Goal: Use online tool/utility: Use online tool/utility

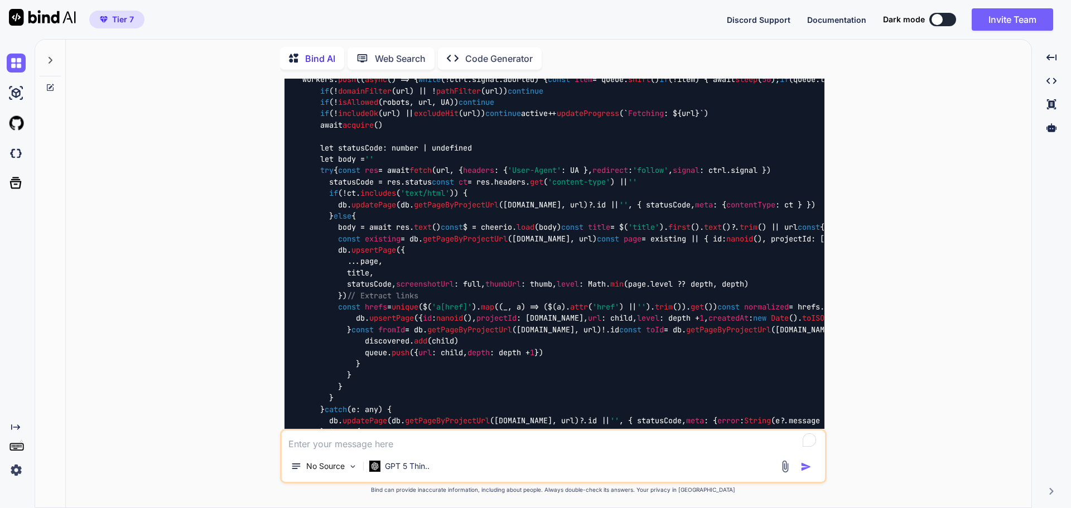
scroll to position [28520, 0]
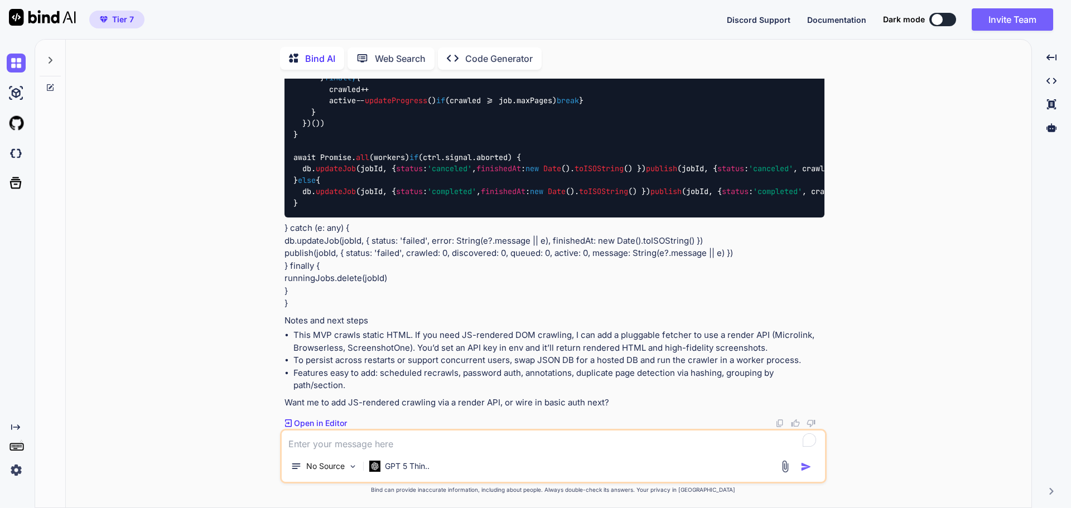
drag, startPoint x: 546, startPoint y: 224, endPoint x: 526, endPoint y: 535, distance: 310.9
click at [781, 423] on img at bounding box center [780, 423] width 9 height 9
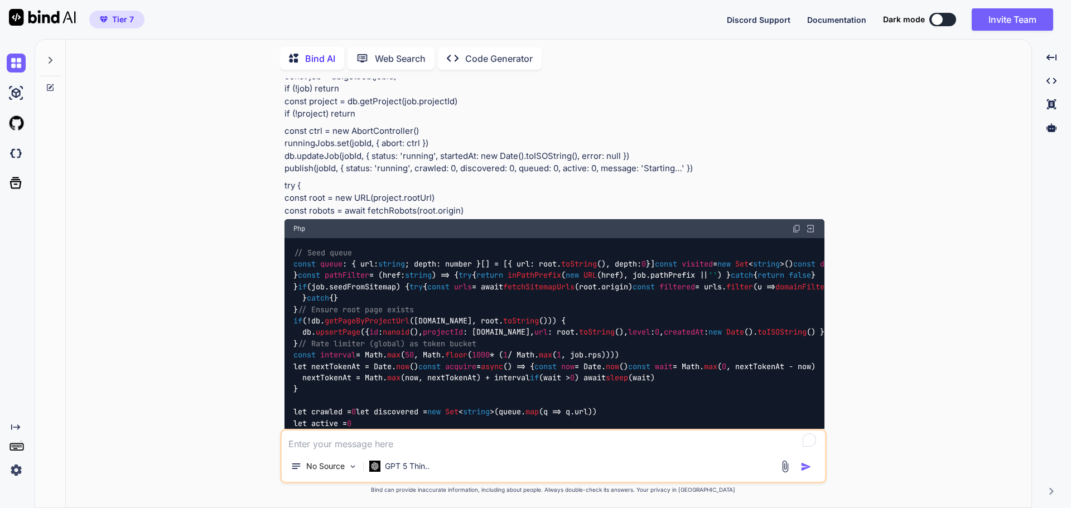
scroll to position [25785, 0]
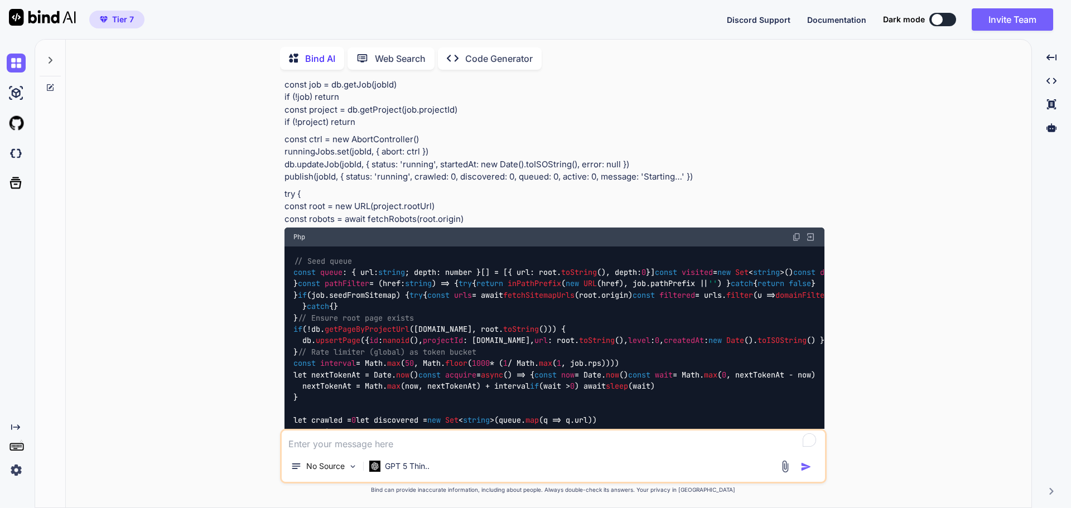
type textarea "x"
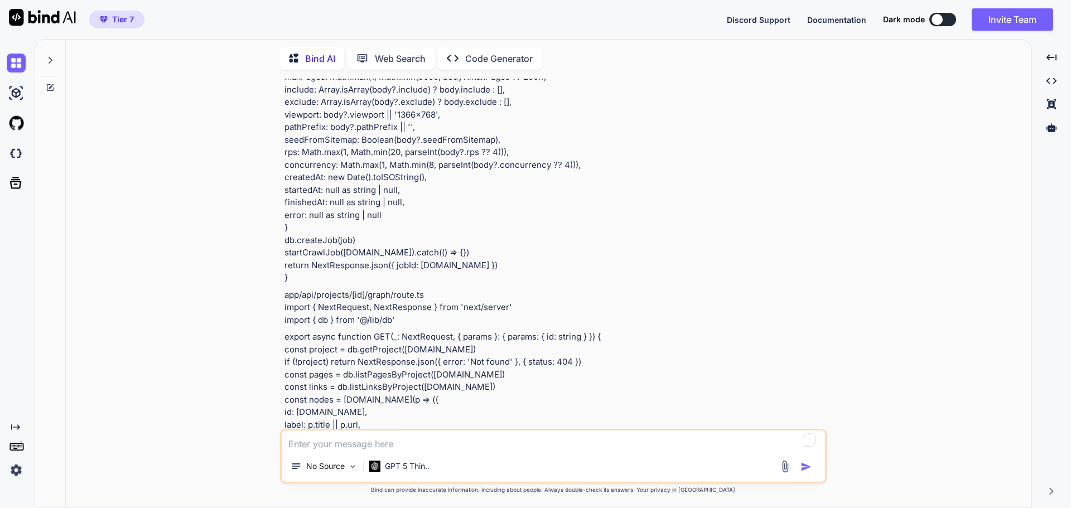
scroll to position [20930, 0]
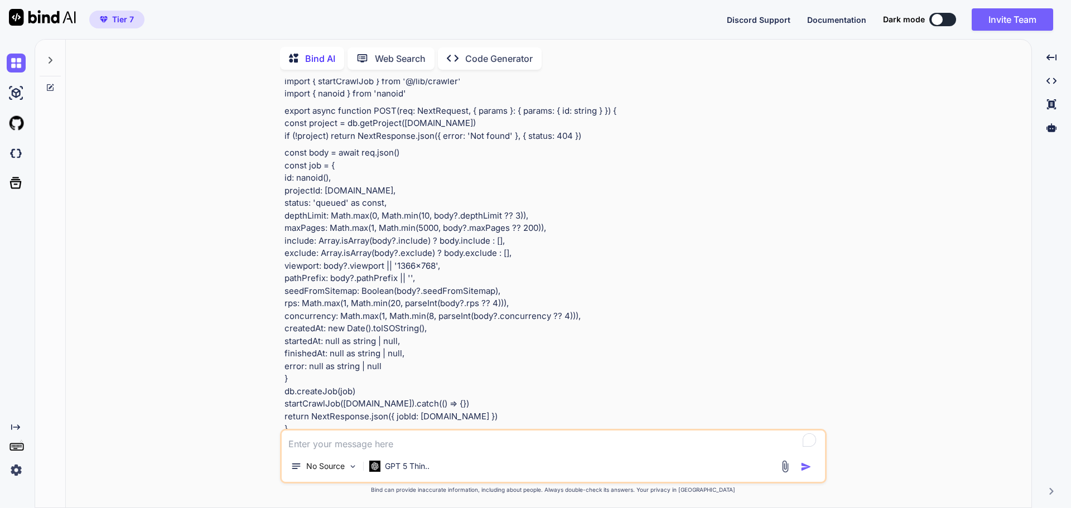
click at [415, 449] on textarea "To enrich screen reader interactions, please activate Accessibility in Grammarl…" at bounding box center [554, 441] width 544 height 20
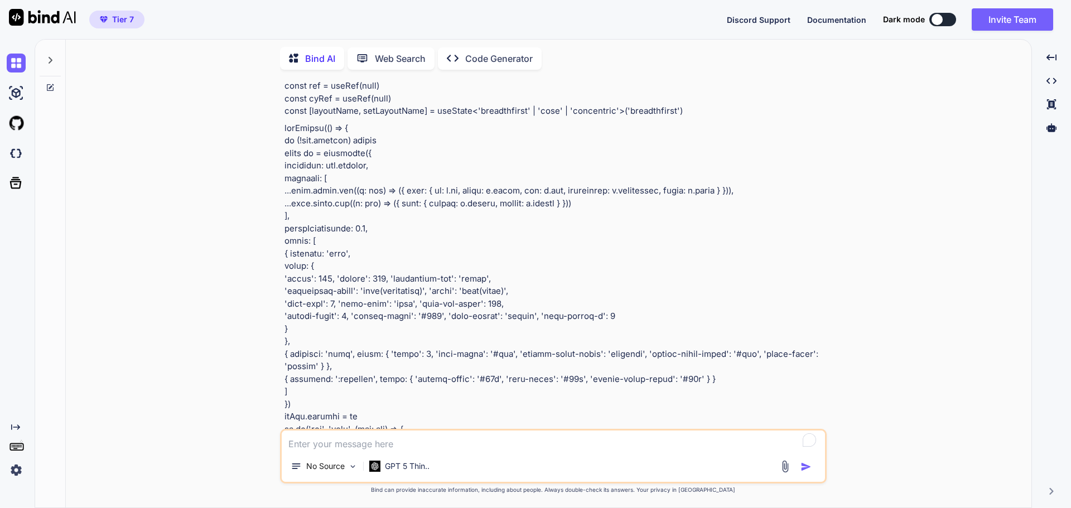
drag, startPoint x: 448, startPoint y: 165, endPoint x: 307, endPoint y: 32, distance: 193.4
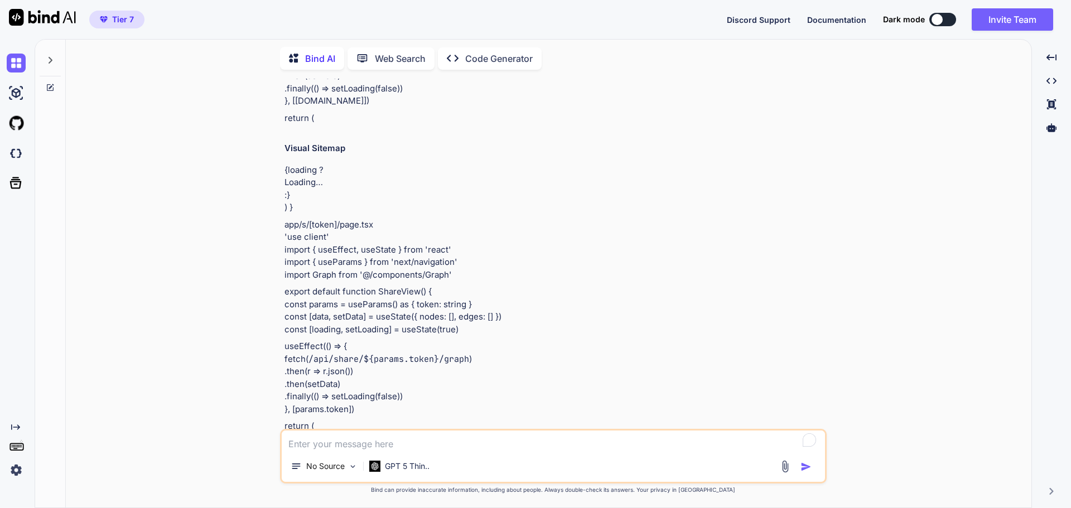
drag, startPoint x: 307, startPoint y: 32, endPoint x: 301, endPoint y: 32, distance: 6.1
click at [51, 60] on icon at bounding box center [50, 60] width 9 height 9
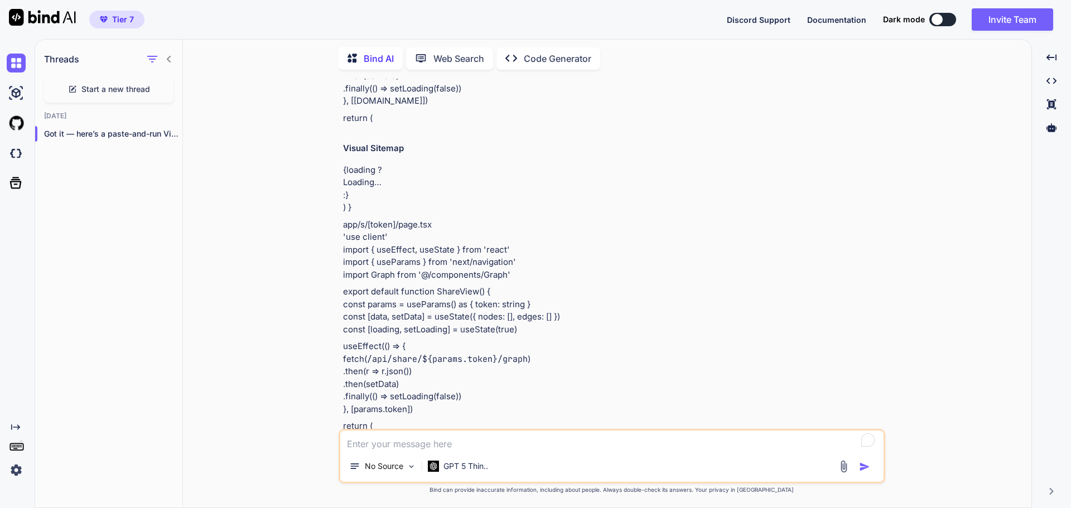
click at [75, 85] on icon at bounding box center [72, 89] width 9 height 9
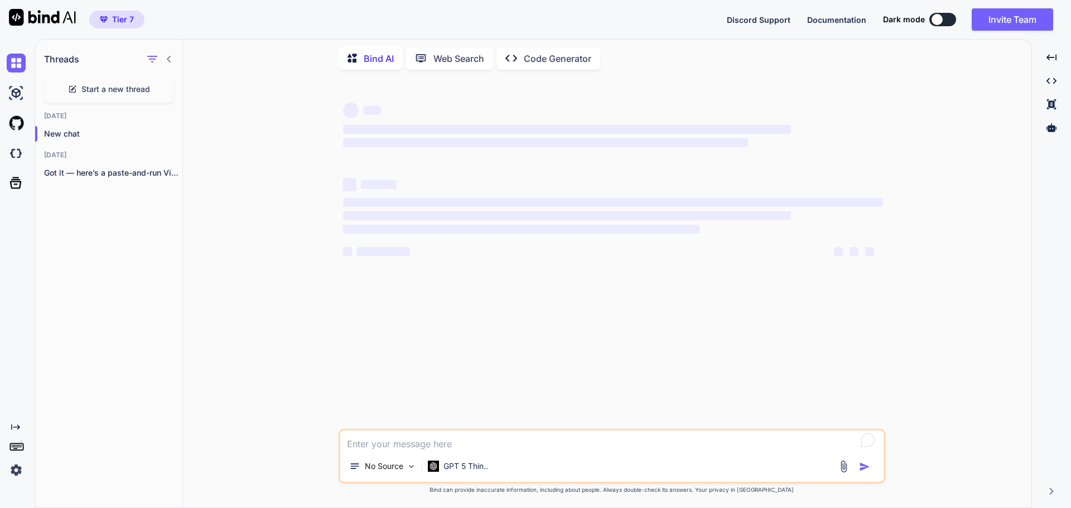
scroll to position [0, 0]
click at [426, 444] on textarea "To enrich screen reader interactions, please activate Accessibility in Grammarl…" at bounding box center [612, 441] width 544 height 20
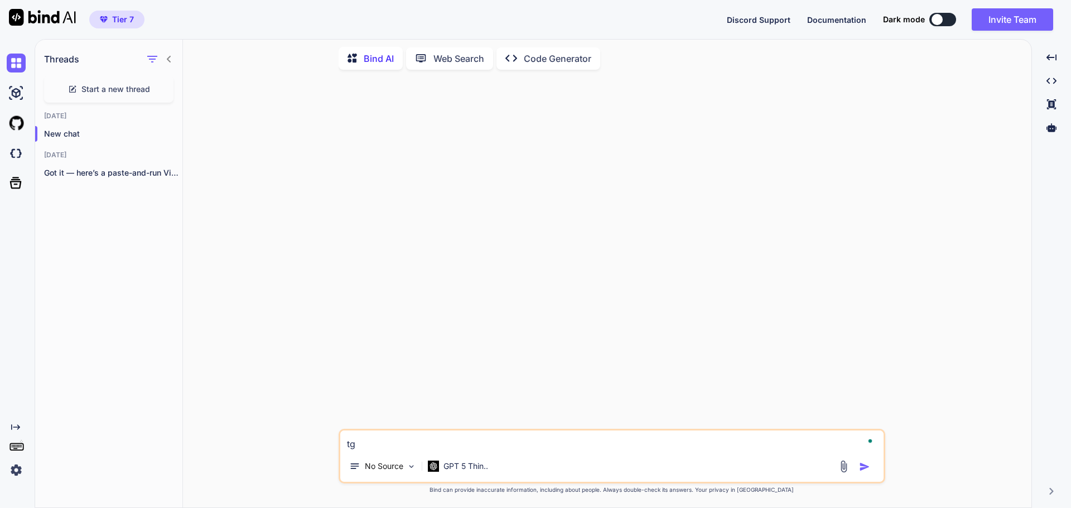
type textarea "t"
click at [688, 449] on textarea "generate a simple mvp for a sitemap board generator similar to visualsitemaps" at bounding box center [612, 441] width 544 height 20
type textarea "generate a simple mvp for a sitemap board generator similar to visualsitemaps.c…"
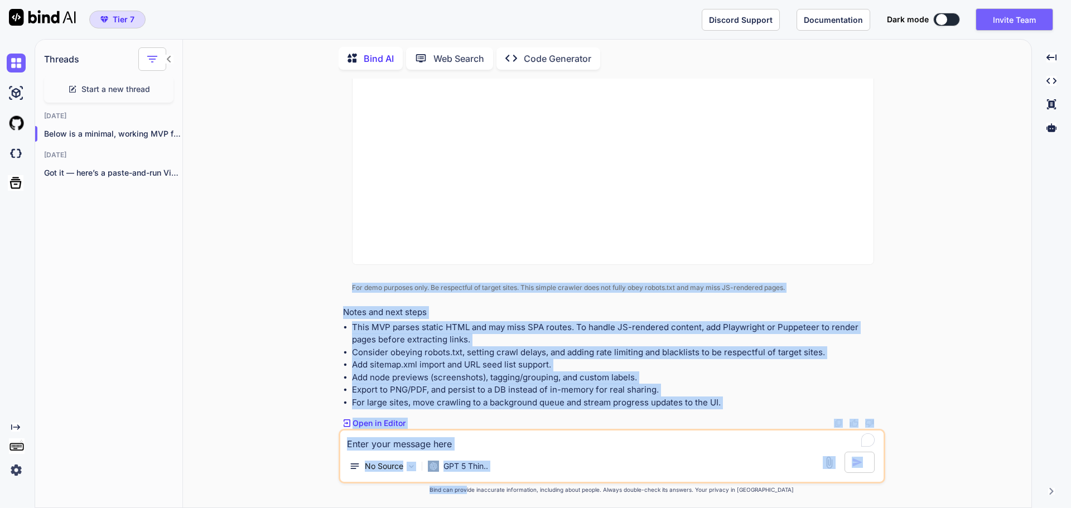
scroll to position [3524, 0]
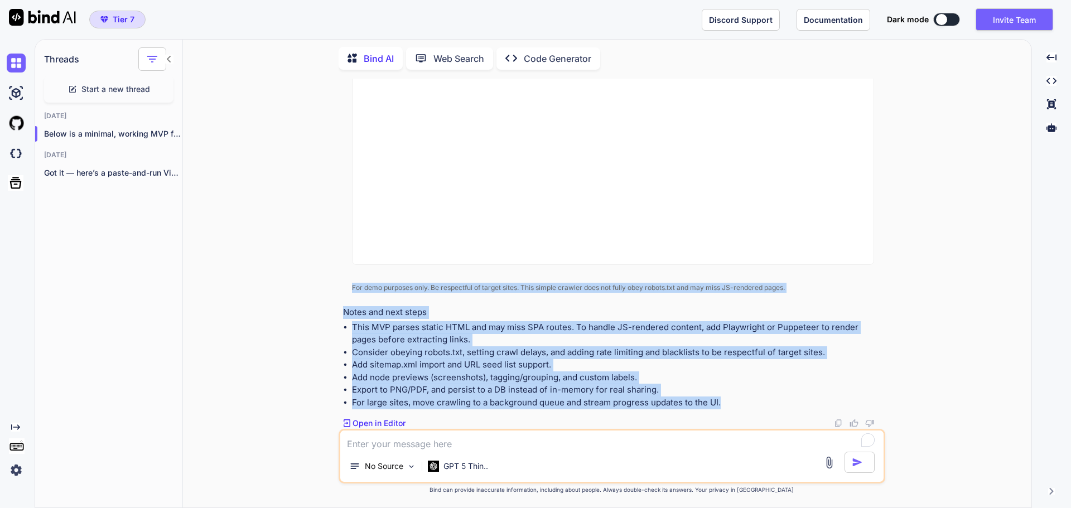
drag, startPoint x: 494, startPoint y: 152, endPoint x: 744, endPoint y: 406, distance: 356.3
copy div "“sitemap board generator” that crawls a site to a limited depth and renders an …"
click at [15, 94] on img at bounding box center [16, 93] width 19 height 19
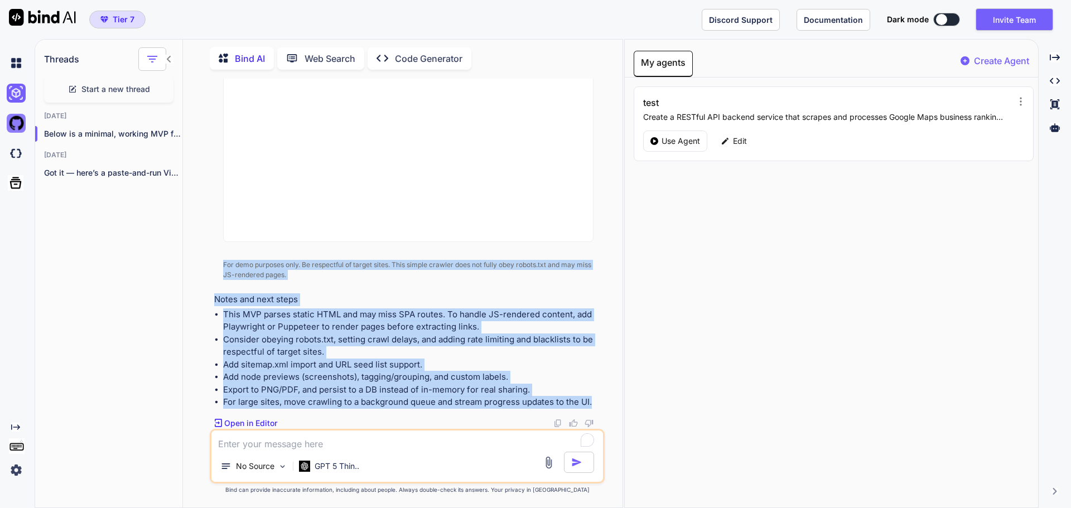
click at [18, 119] on img at bounding box center [16, 123] width 19 height 19
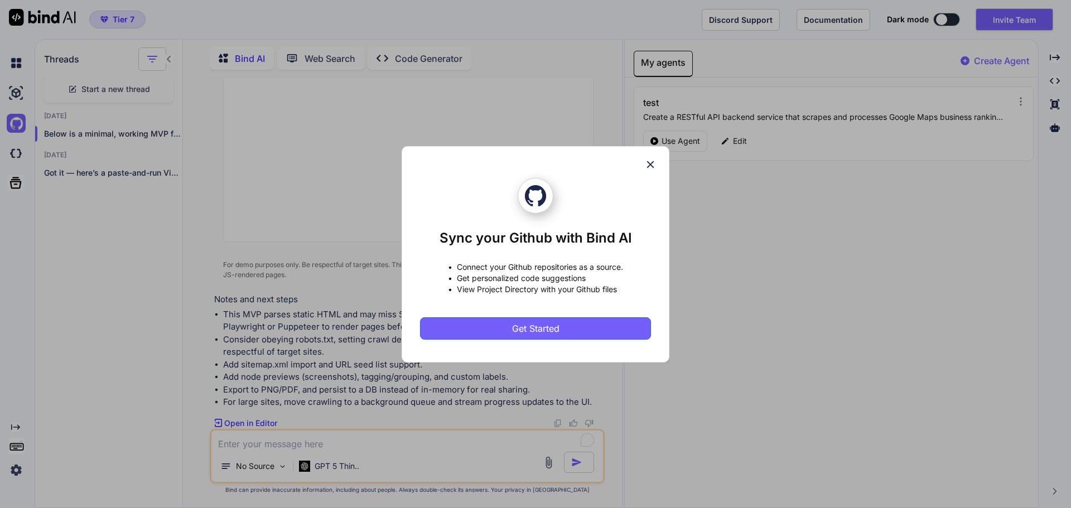
click at [647, 166] on icon at bounding box center [651, 164] width 12 height 12
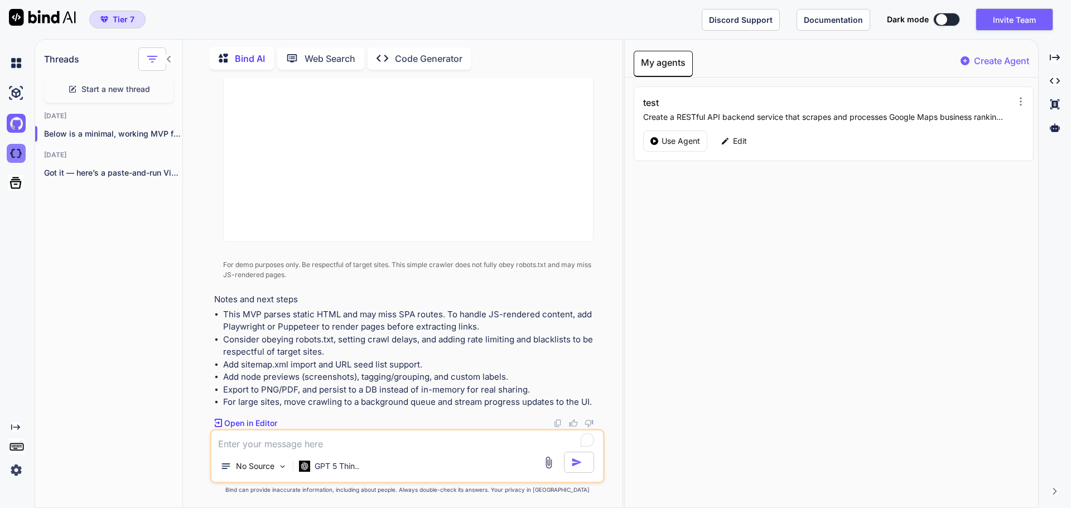
click at [13, 153] on img at bounding box center [16, 153] width 19 height 19
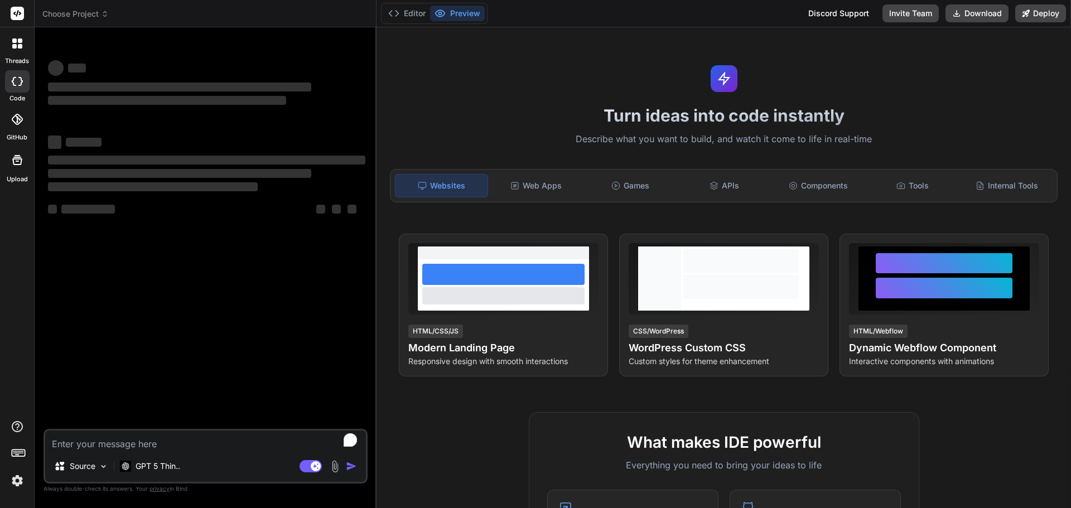
click at [181, 448] on textarea "To enrich screen reader interactions, please activate Accessibility in Grammarl…" at bounding box center [205, 441] width 321 height 20
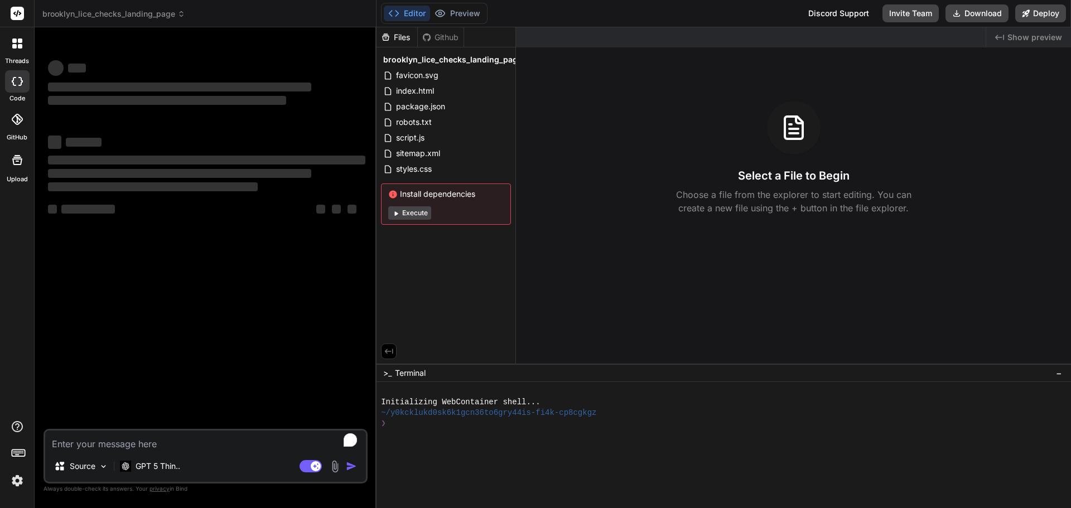
click at [21, 44] on icon at bounding box center [17, 44] width 10 height 10
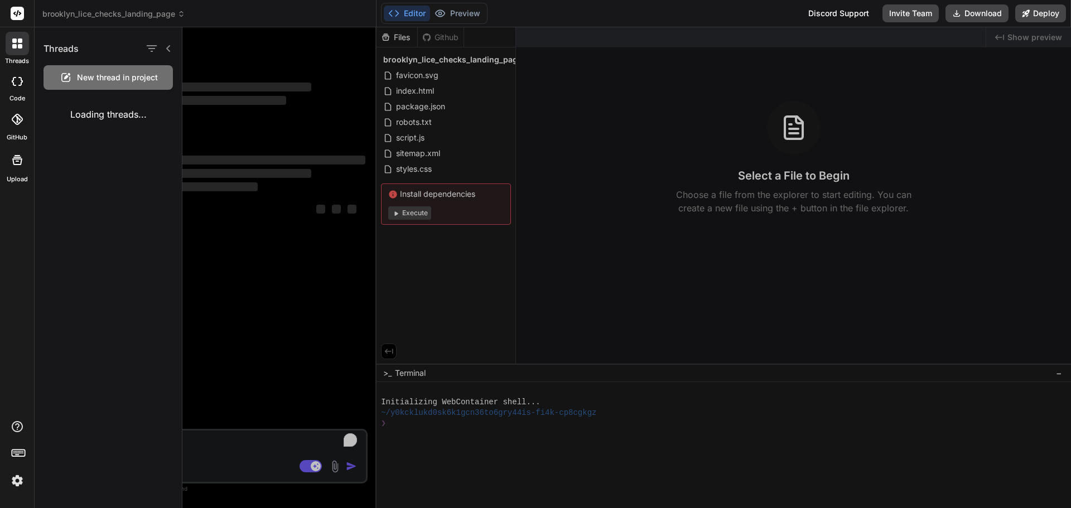
click at [82, 72] on div "New thread in project" at bounding box center [108, 77] width 129 height 25
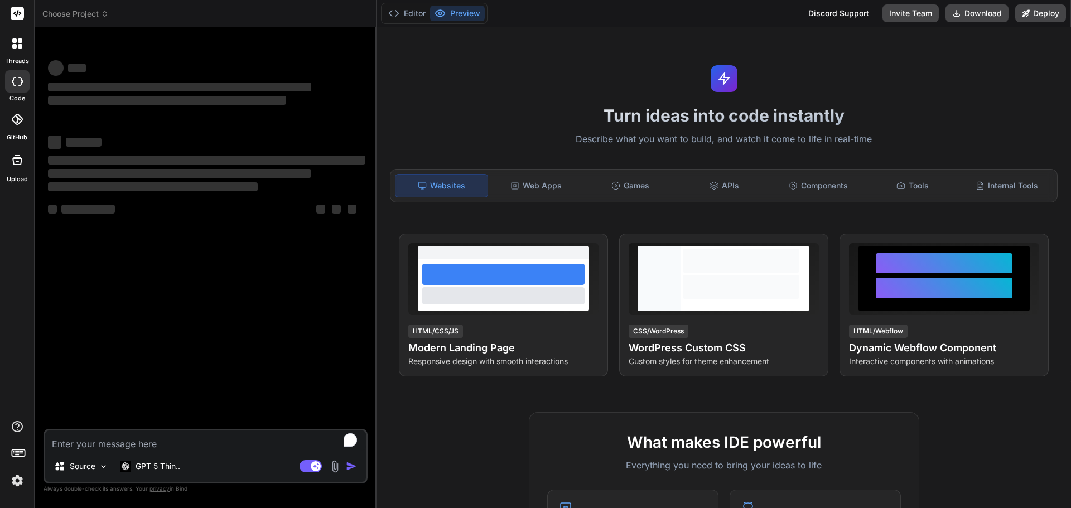
type textarea "x"
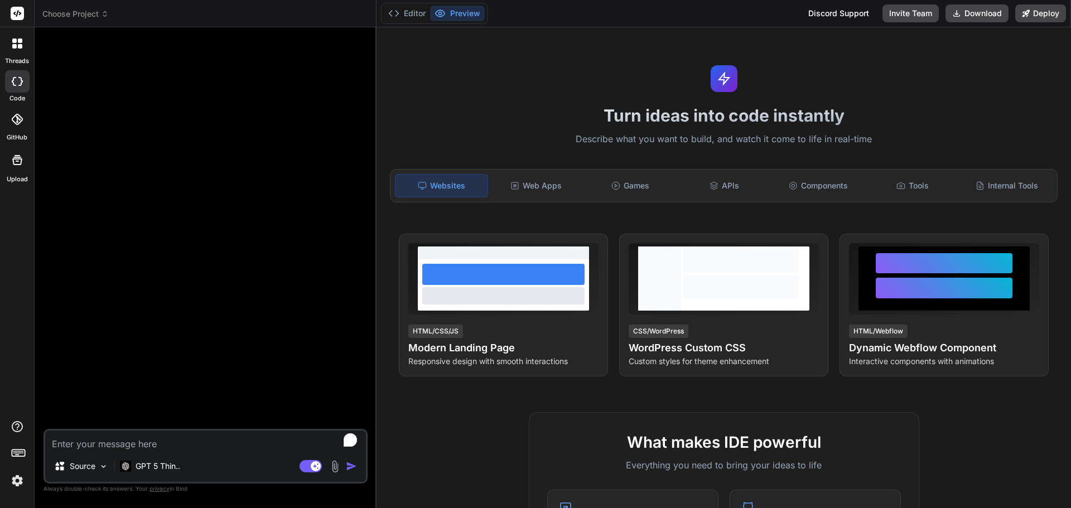
click at [176, 440] on textarea "To enrich screen reader interactions, please activate Accessibility in Grammarl…" at bounding box center [205, 441] width 321 height 20
paste textarea "“loremip dolor sitametco” adip elitse d eius te i utlabor etdol mag aliquae ad …"
type textarea "“loremip dolor sitametco” adip elitse d eius te i utlabor etdol mag aliquae ad …"
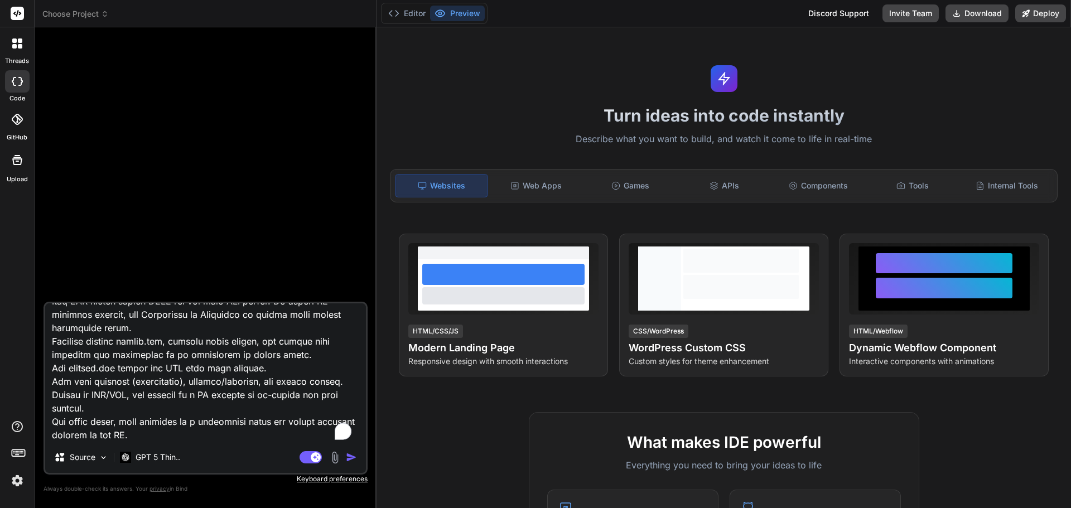
type textarea "x"
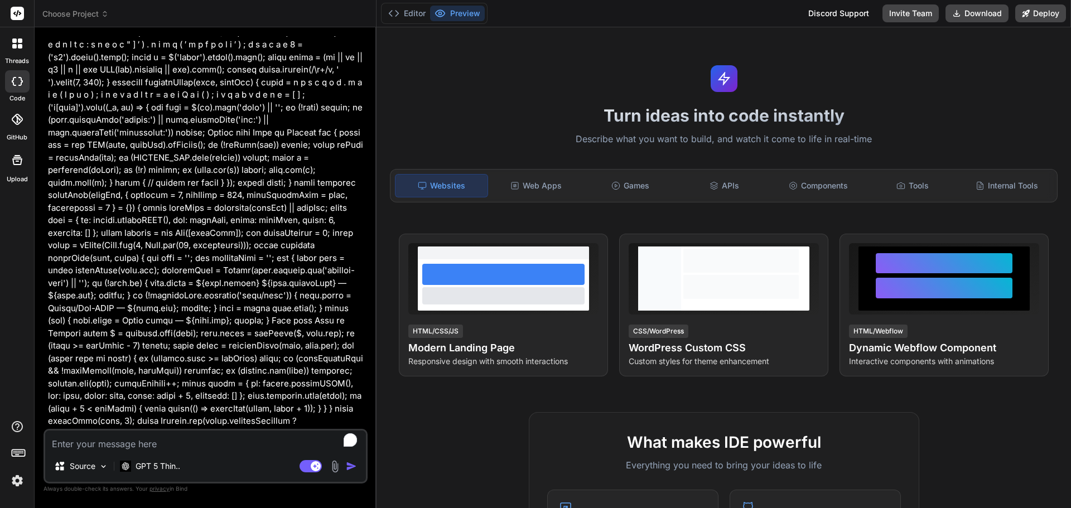
scroll to position [966, 0]
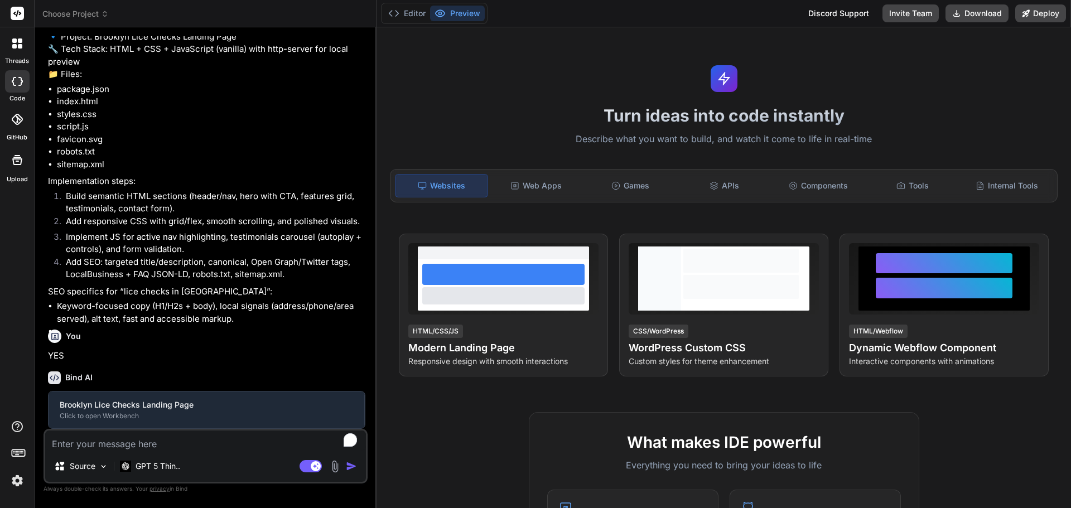
type textarea "x"
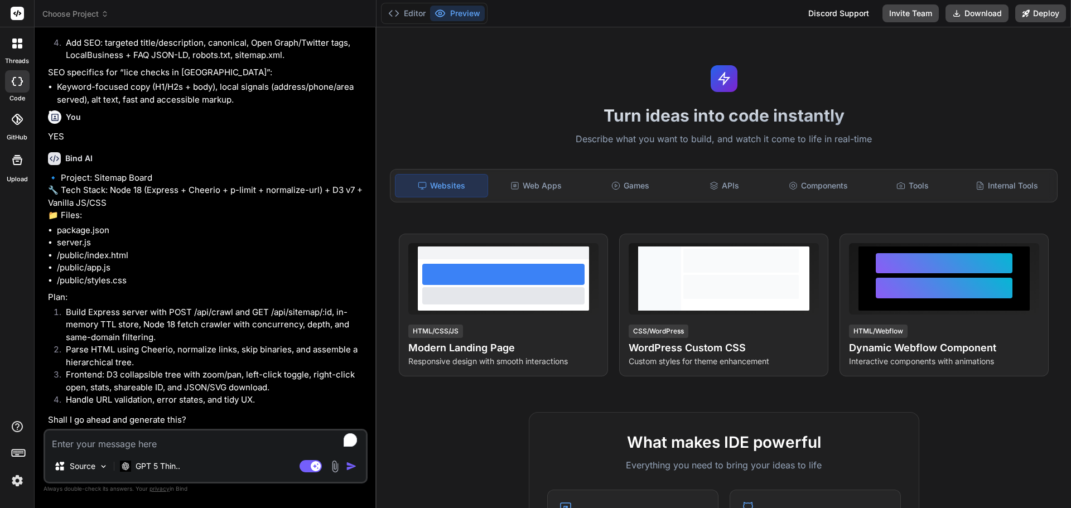
scroll to position [396, 0]
click at [198, 436] on textarea "To enrich screen reader interactions, please activate Accessibility in Grammarl…" at bounding box center [205, 441] width 321 height 20
type textarea "y"
type textarea "x"
type textarea "ye"
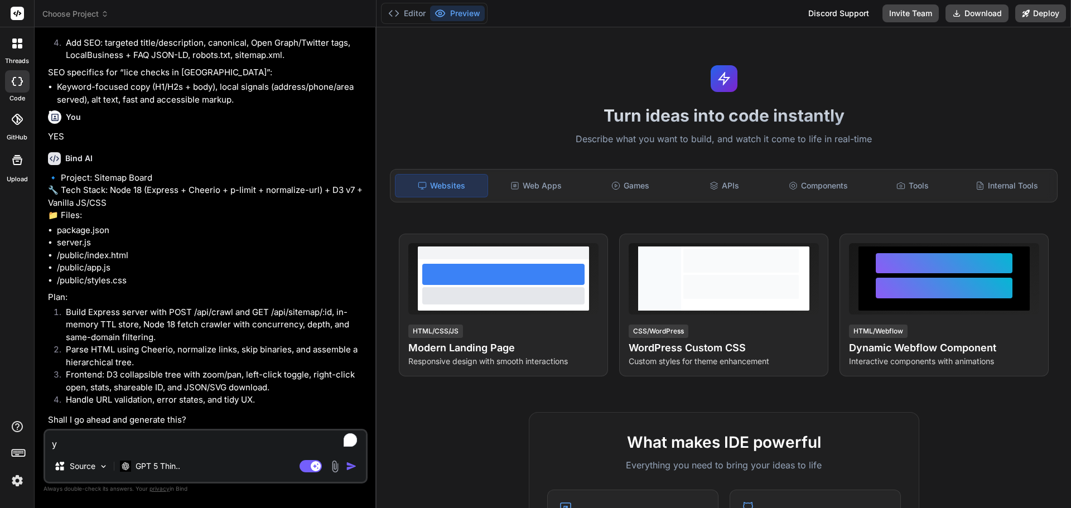
type textarea "x"
type textarea "yes"
type textarea "x"
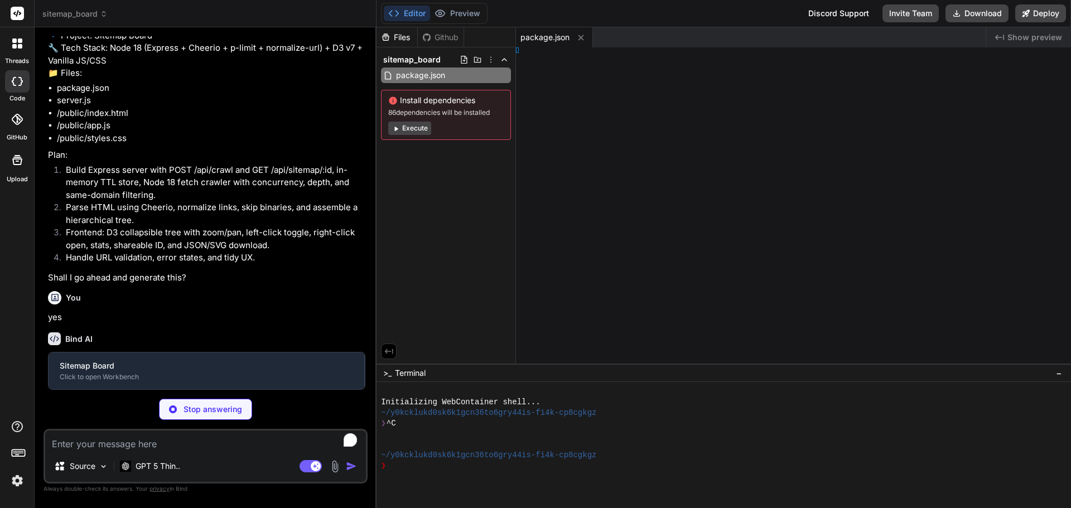
type textarea "x"
type textarea "html>"
type textarea "x"
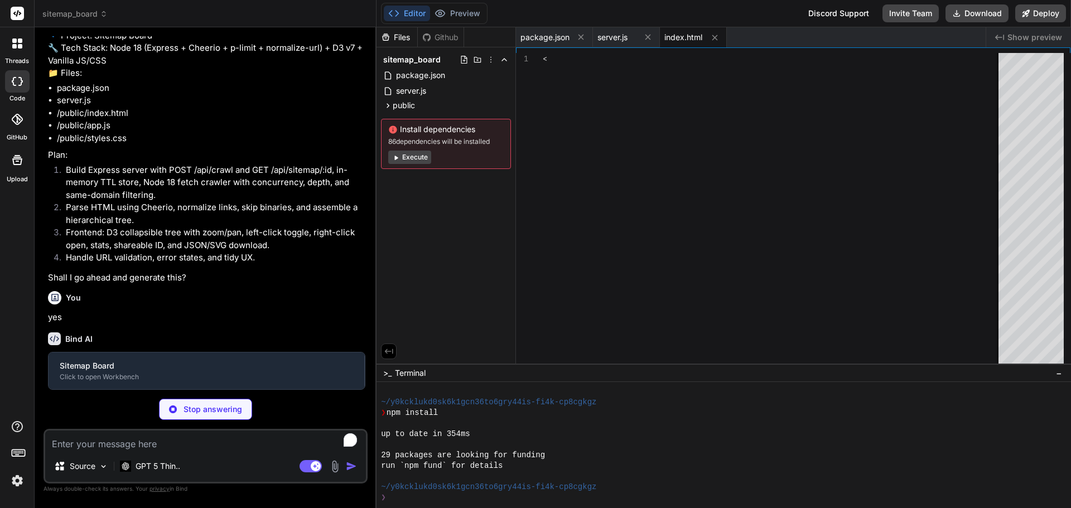
type textarea "</html>"
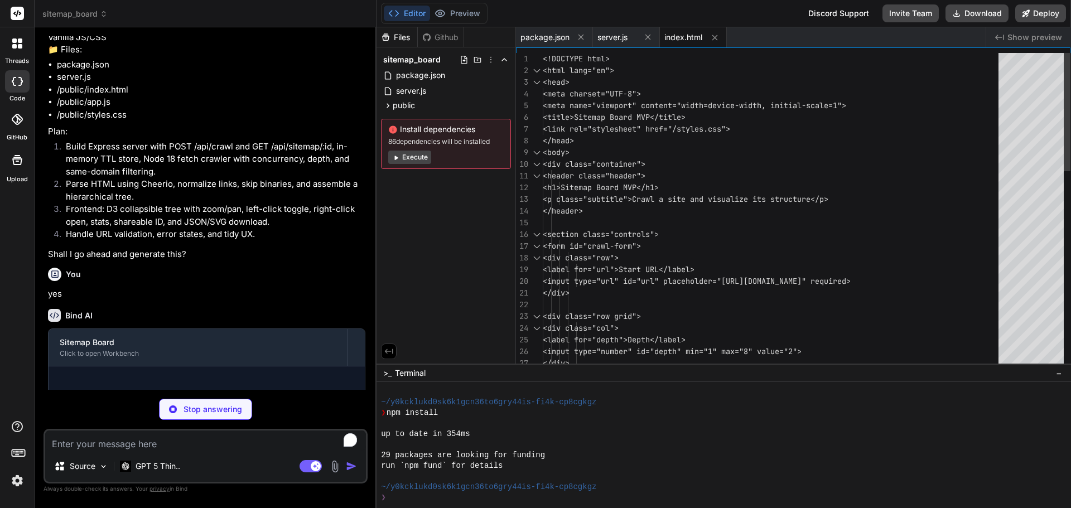
scroll to position [666, 0]
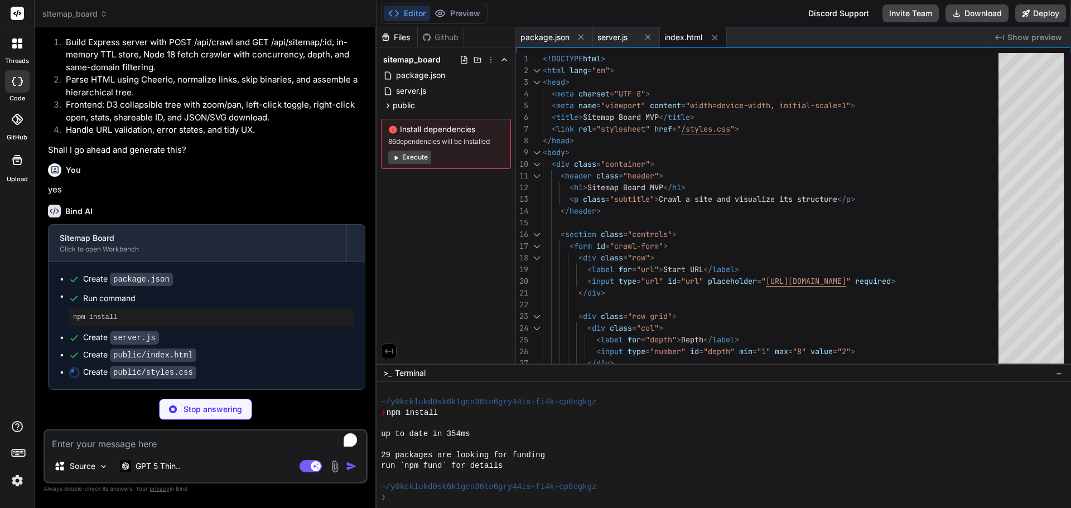
click at [411, 155] on button "Execute" at bounding box center [409, 157] width 43 height 13
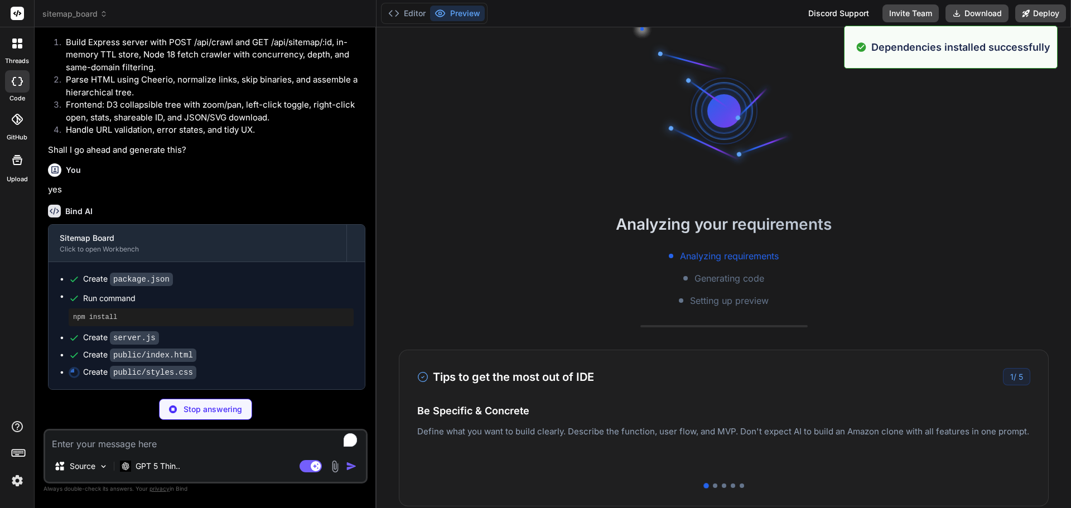
scroll to position [435, 0]
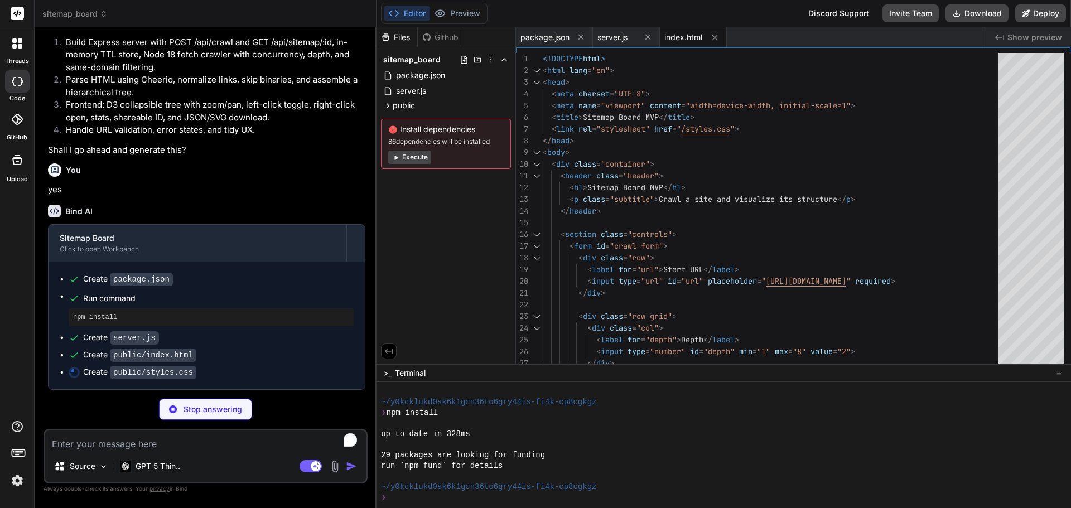
click at [419, 155] on button "Execute" at bounding box center [409, 157] width 43 height 13
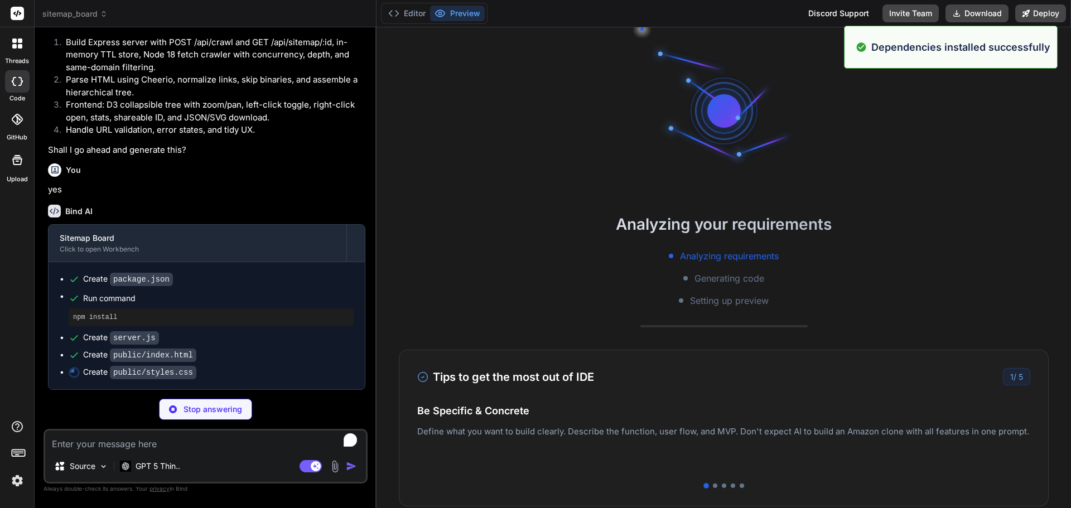
scroll to position [647, 0]
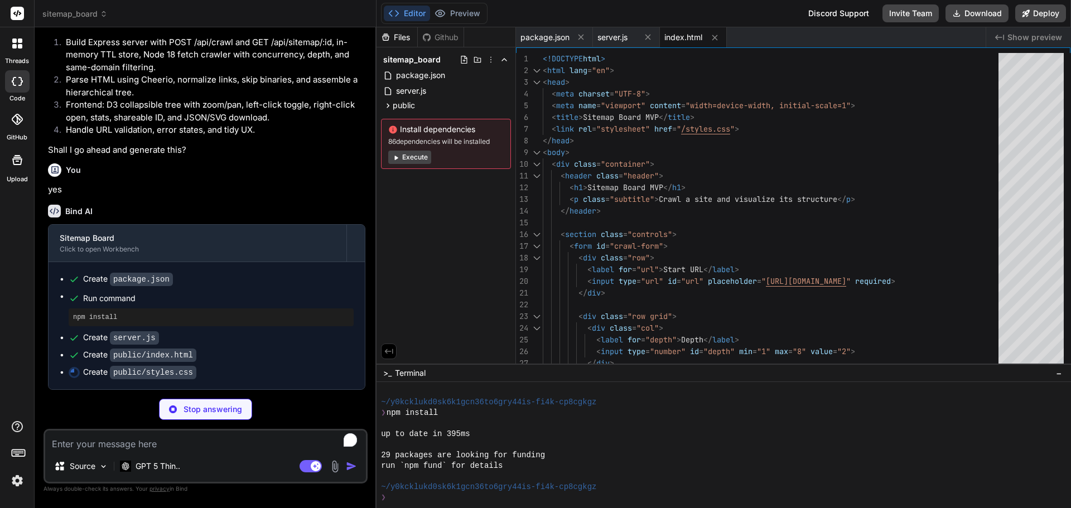
type textarea "x"
type textarea "@media (max-width: 600px) { .grid { grid-template-columns: 1fr; } svg { height:…"
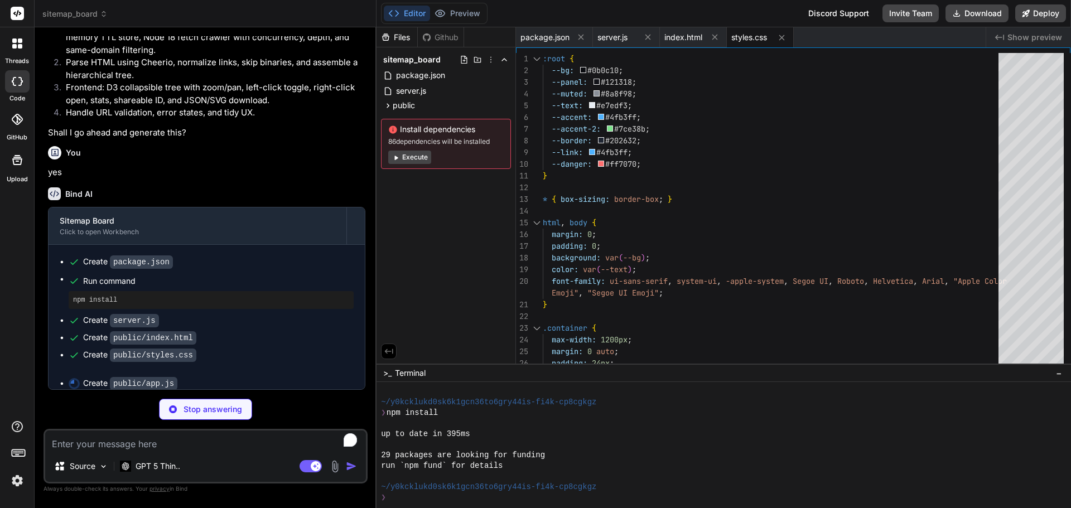
scroll to position [683, 0]
type textarea "x"
type textarea "} } initFromQuery(); })();"
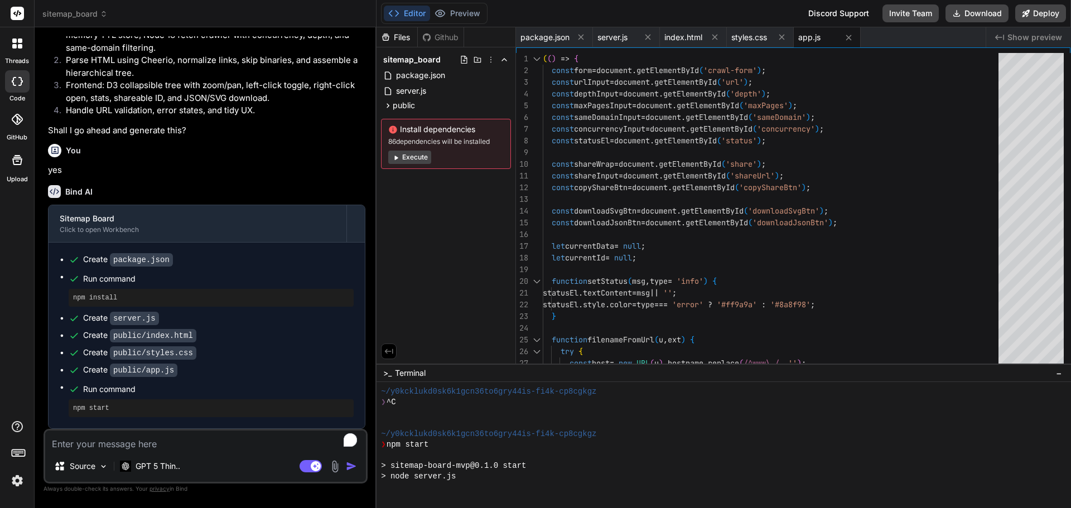
scroll to position [753, 0]
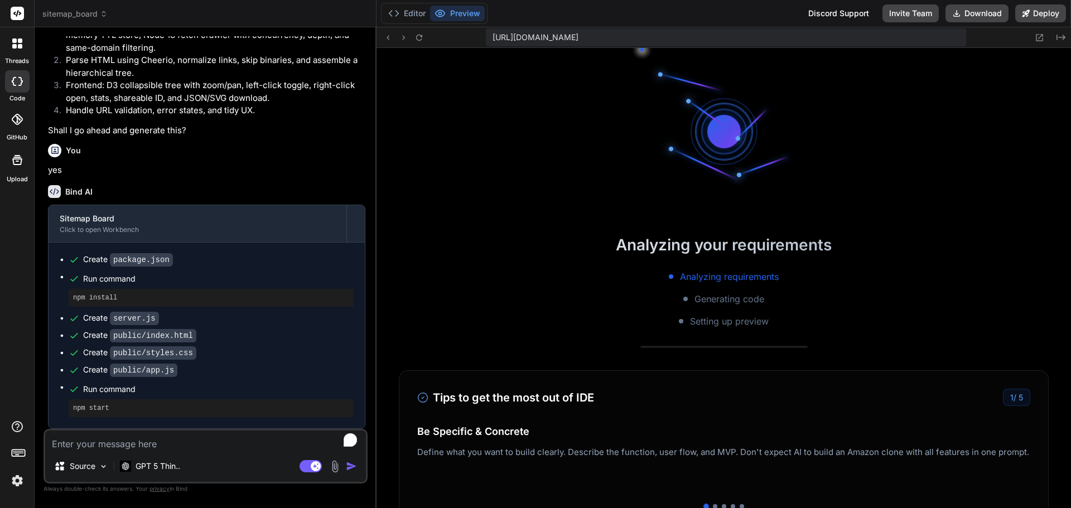
type textarea "x"
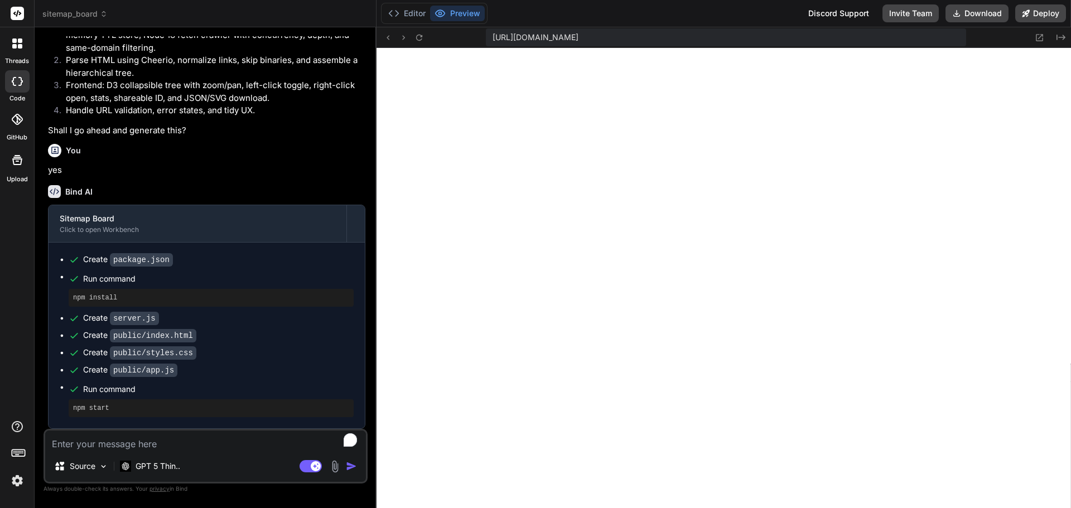
click at [253, 436] on textarea "To enrich screen reader interactions, please activate Accessibility in Grammarl…" at bounding box center [205, 441] width 321 height 20
type textarea "e"
type textarea "x"
type textarea "er"
type textarea "x"
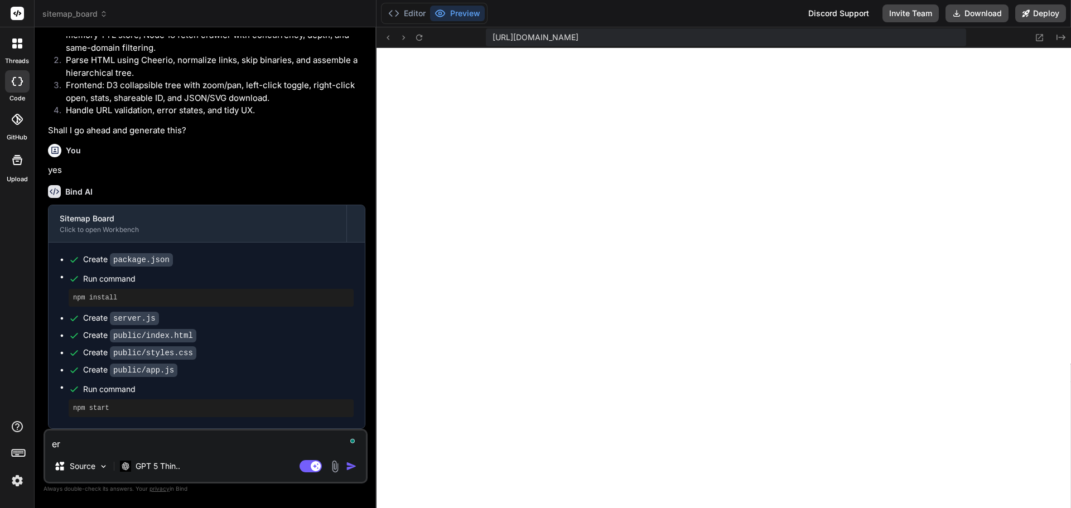
type textarea "err"
type textarea "x"
type textarea "erro"
type textarea "x"
type textarea "error"
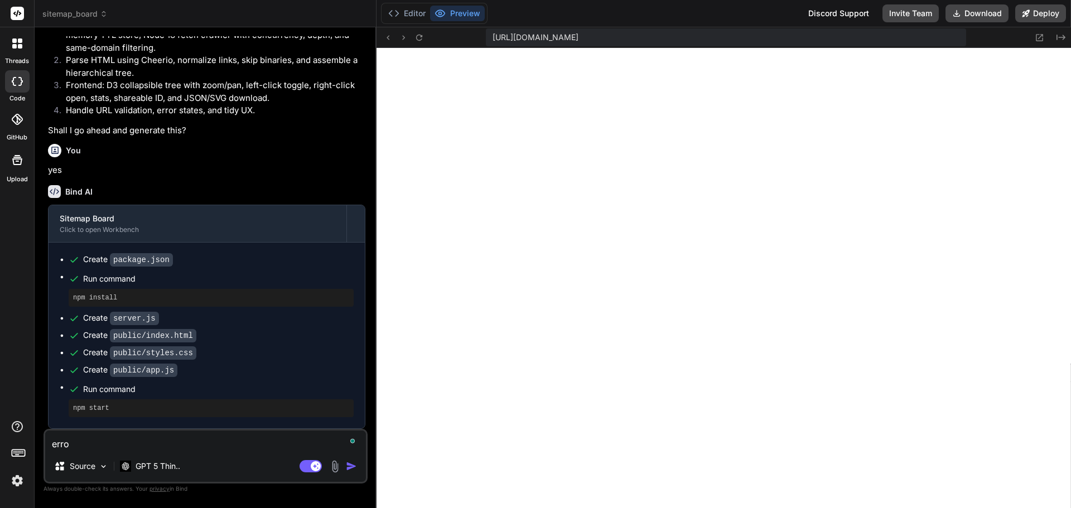
type textarea "x"
type textarea "error"
type textarea "x"
type textarea "error f"
type textarea "x"
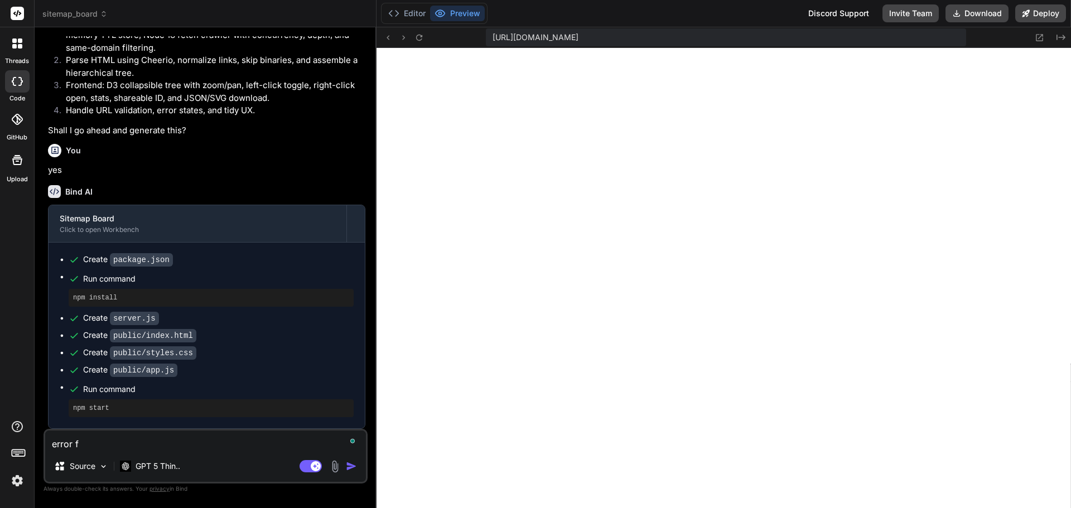
type textarea "error fe"
type textarea "x"
type textarea "error fet"
type textarea "x"
type textarea "error fetc"
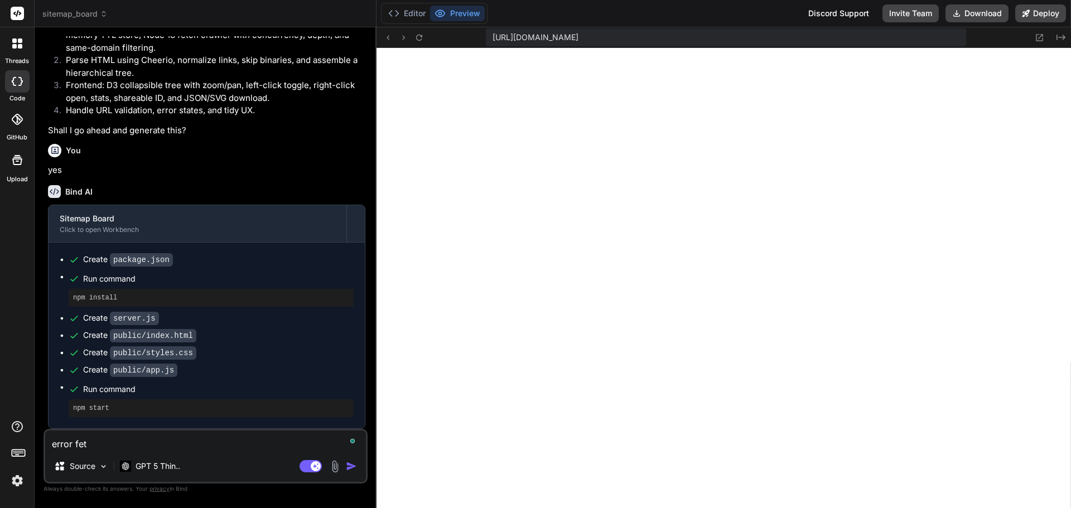
type textarea "x"
type textarea "error fetch"
type textarea "x"
type textarea "error fetchi"
type textarea "x"
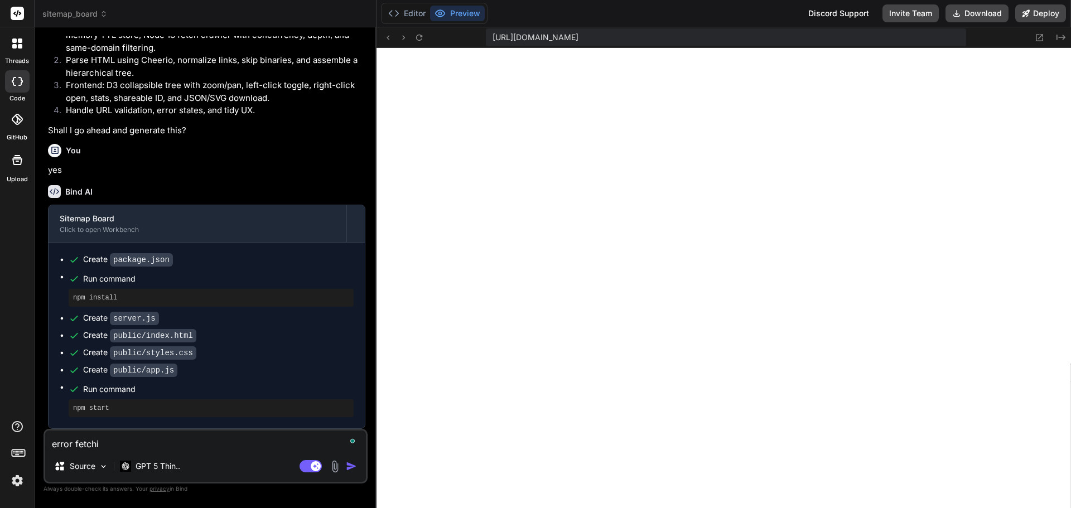
type textarea "error fetchin"
type textarea "x"
type textarea "error fetching"
type textarea "x"
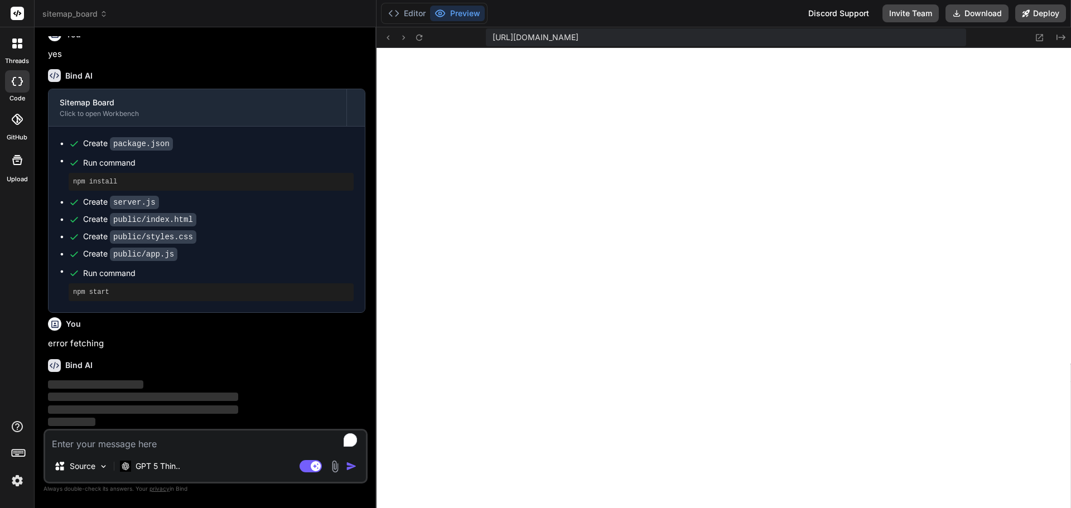
type textarea "x"
